Goal: Register for event/course

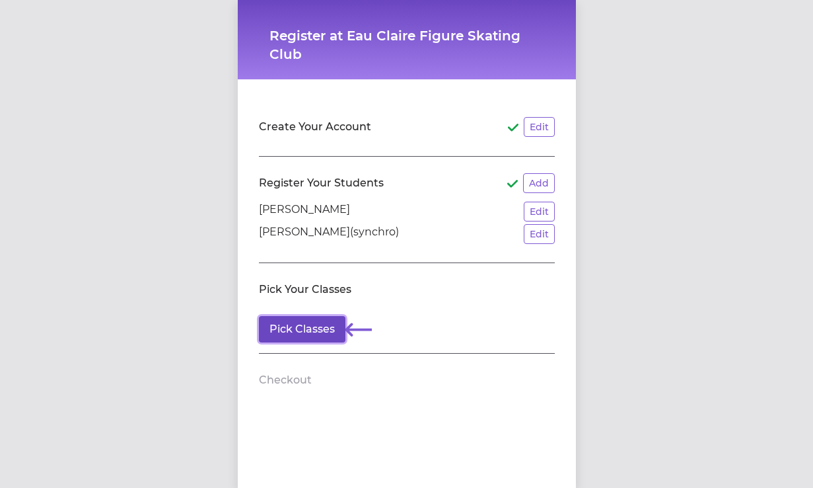
click at [321, 332] on button "Pick Classes" at bounding box center [302, 329] width 87 height 26
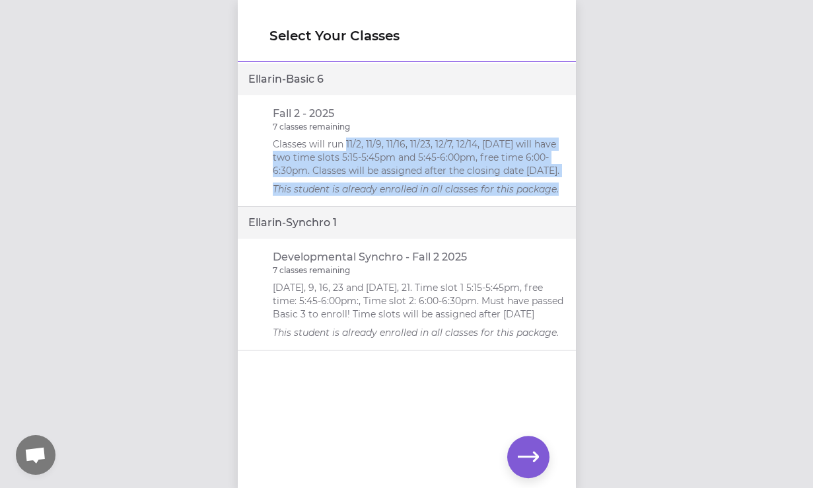
drag, startPoint x: 346, startPoint y: 144, endPoint x: 355, endPoint y: 203, distance: 59.4
click at [355, 203] on li "Fall 2 - 2025 7 classes remaining Classes will run 11/2, 11/9, 11/16, 11/23, 12…" at bounding box center [407, 151] width 338 height 112
click at [377, 197] on li "Fall 2 - 2025 7 classes remaining Classes will run 11/2, 11/9, 11/16, 11/23, 12…" at bounding box center [407, 151] width 338 height 112
drag, startPoint x: 377, startPoint y: 198, endPoint x: 354, endPoint y: 133, distance: 68.8
click at [354, 133] on li "Fall 2 - 2025 7 classes remaining Classes will run 11/2, 11/9, 11/16, 11/23, 12…" at bounding box center [407, 151] width 338 height 112
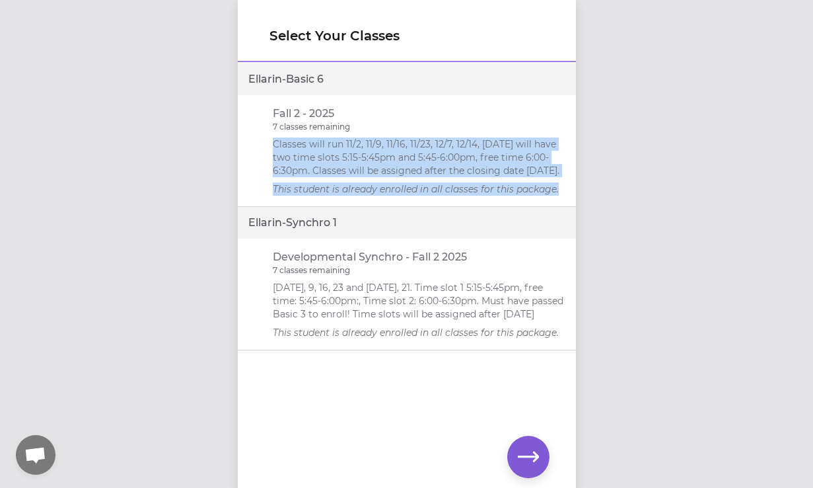
click at [354, 133] on div "Fall 2 - 2025 7 classes remaining Classes will run 11/2, 11/9, 11/16, 11/23, 12…" at bounding box center [419, 151] width 293 height 90
drag, startPoint x: 354, startPoint y: 133, endPoint x: 363, endPoint y: 203, distance: 70.0
click at [363, 203] on li "Fall 2 - 2025 7 classes remaining Classes will run 11/2, 11/9, 11/16, 11/23, 12…" at bounding box center [407, 151] width 338 height 112
click at [367, 190] on p "This student is already enrolled in all classes for this package." at bounding box center [419, 188] width 293 height 13
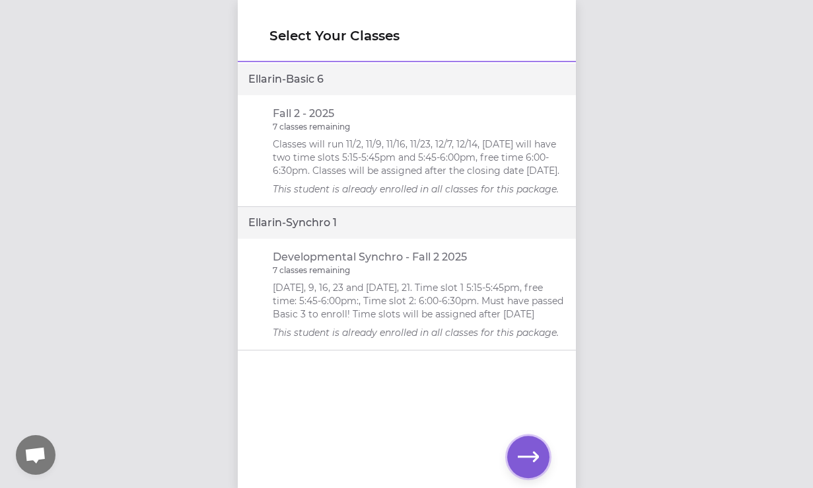
click at [519, 458] on icon "button" at bounding box center [528, 456] width 21 height 21
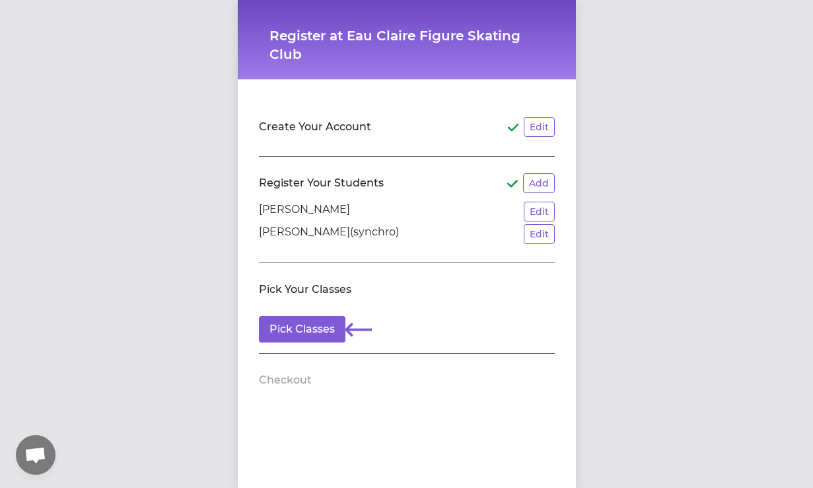
click at [441, 410] on div "Create Your Account Edit Register Your Students Add [PERSON_NAME]-[PERSON_NAME]…" at bounding box center [407, 249] width 338 height 340
click at [330, 334] on button "Pick Classes" at bounding box center [302, 329] width 87 height 26
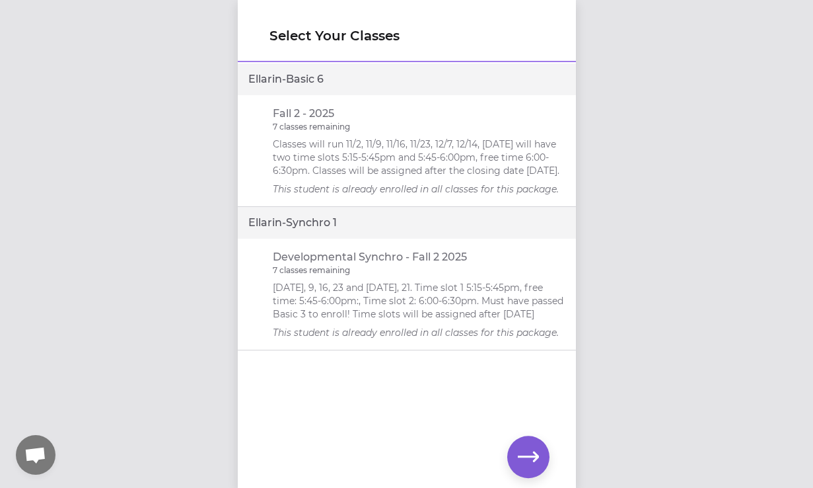
click at [625, 372] on div "Select Your Classes Ellarin - Basic 6 Fall 2 - 2025 7 classes remaining Classes…" at bounding box center [406, 244] width 813 height 488
